Goal: Information Seeking & Learning: Learn about a topic

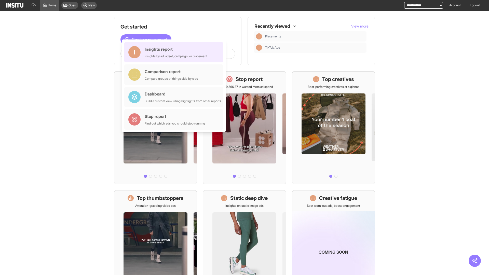
click at [175, 52] on div "Insights report Insights by ad, adset, campaign, or placement" at bounding box center [176, 52] width 63 height 12
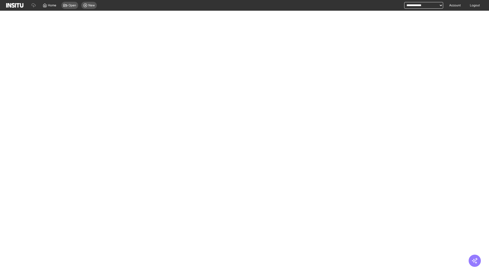
select select "**"
